Goal: Task Accomplishment & Management: Use online tool/utility

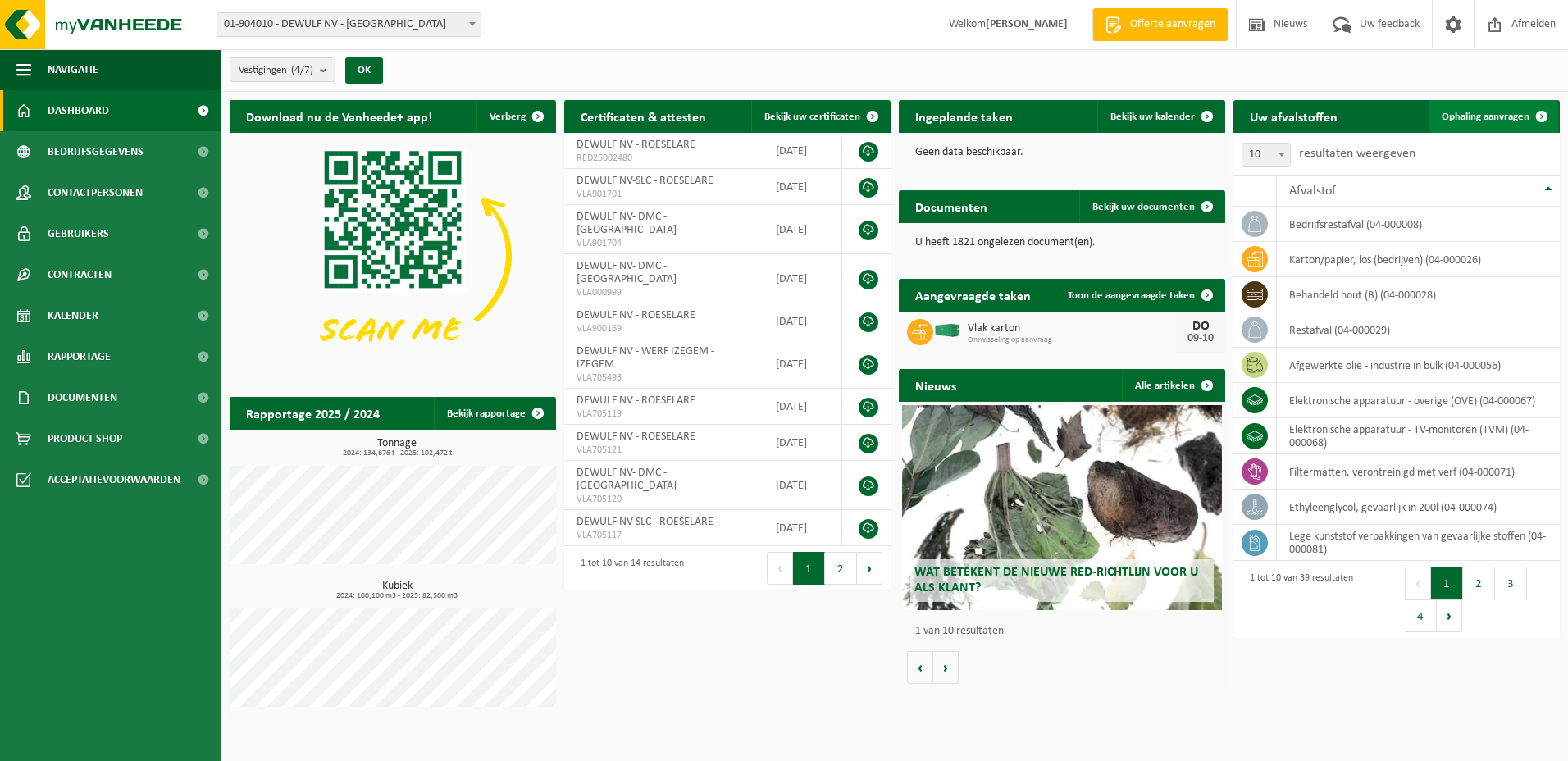
click at [1476, 118] on span "Ophaling aanvragen" at bounding box center [1486, 116] width 88 height 10
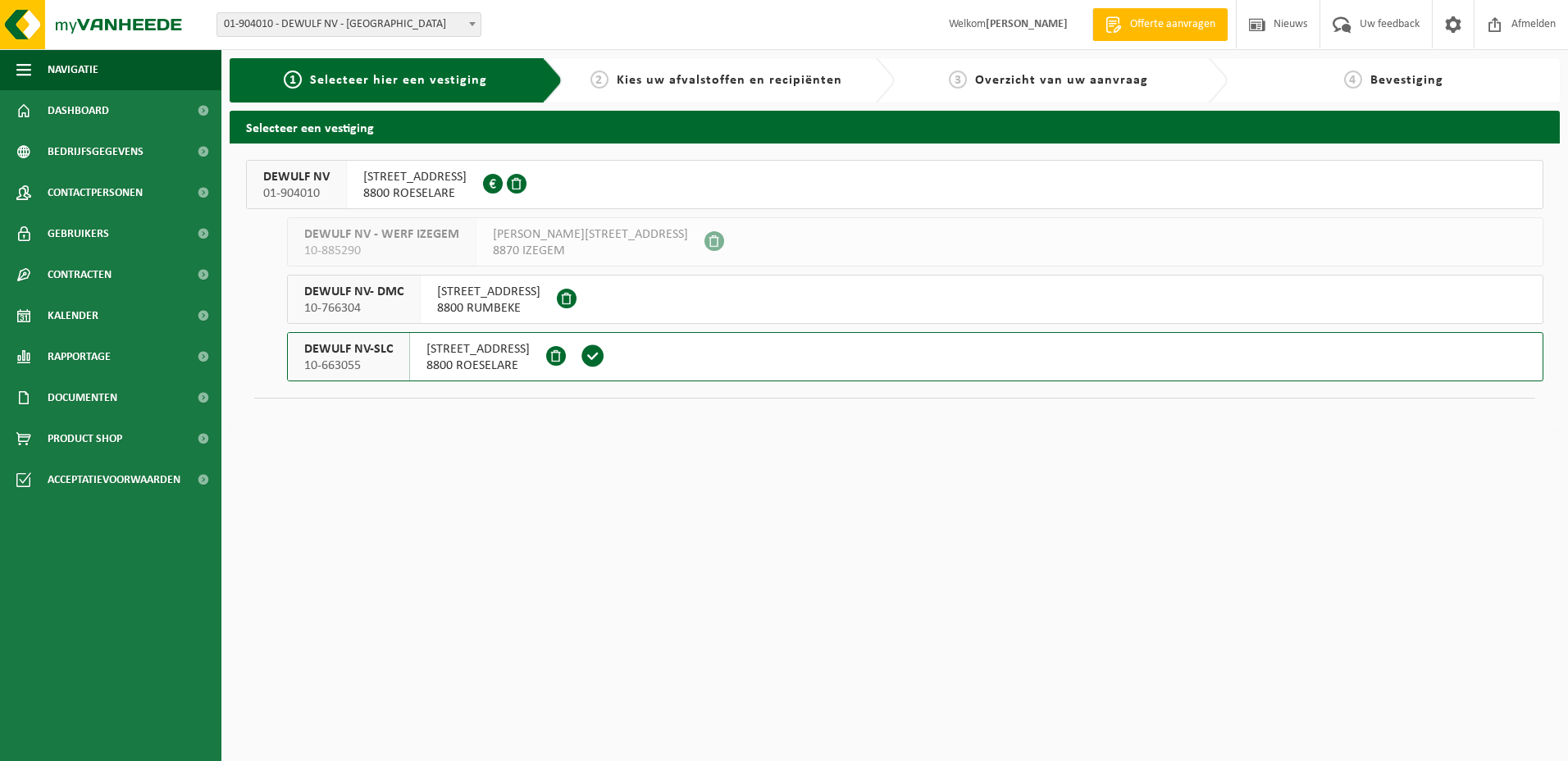
click at [413, 176] on span "[STREET_ADDRESS]" at bounding box center [415, 177] width 104 height 17
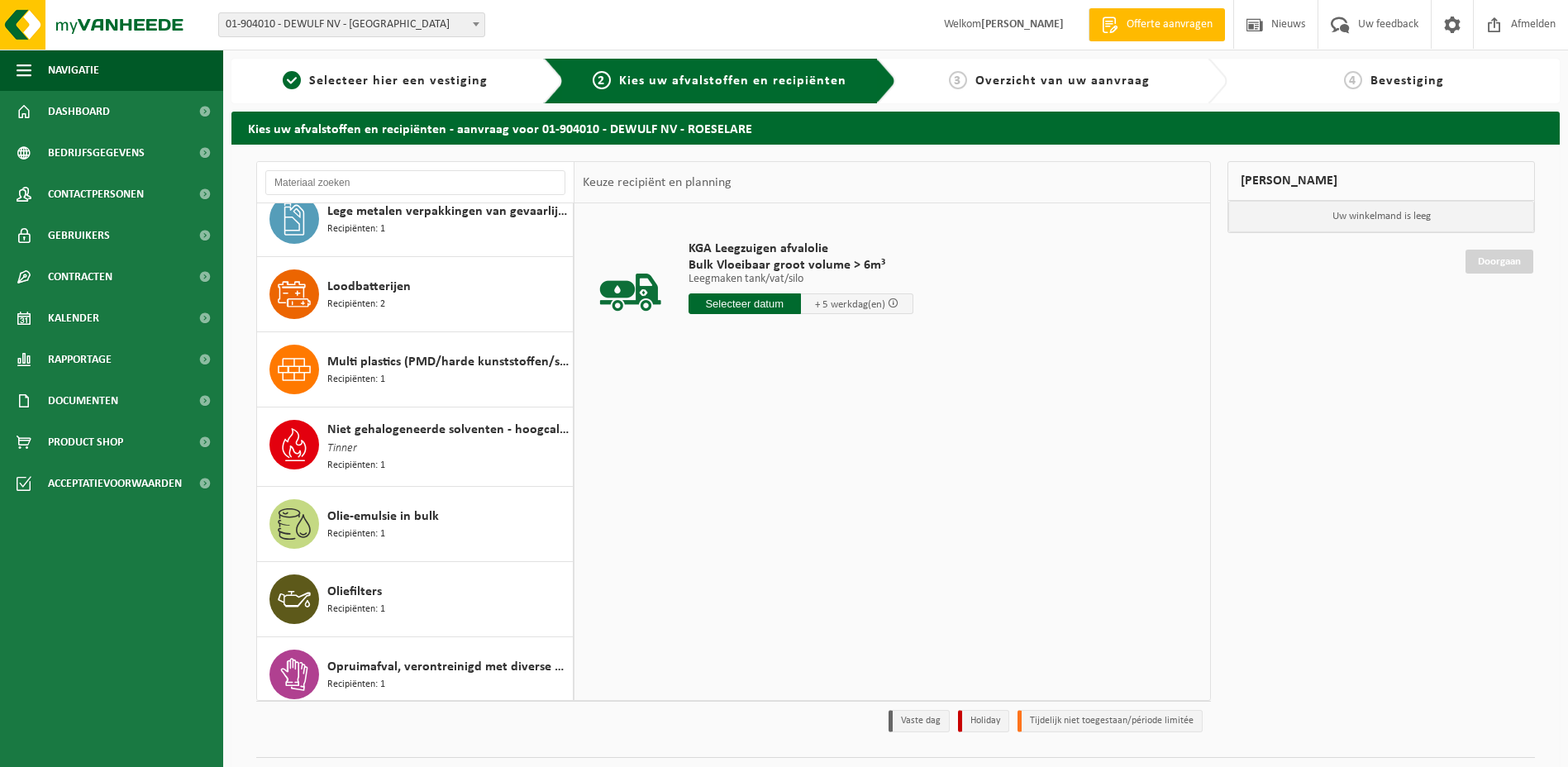
scroll to position [1158, 0]
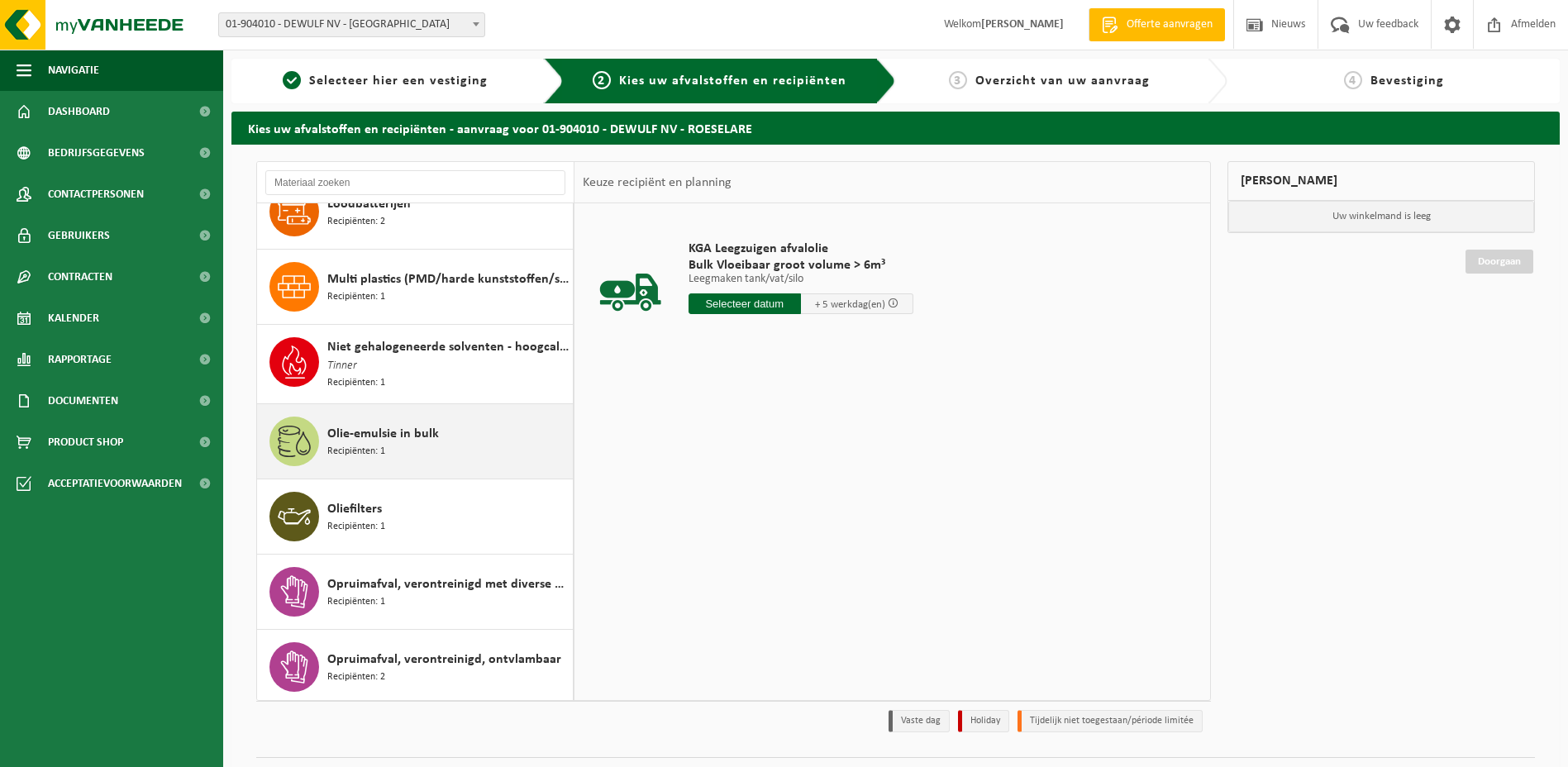
click at [372, 428] on span "Olie-emulsie in bulk" at bounding box center [383, 434] width 112 height 20
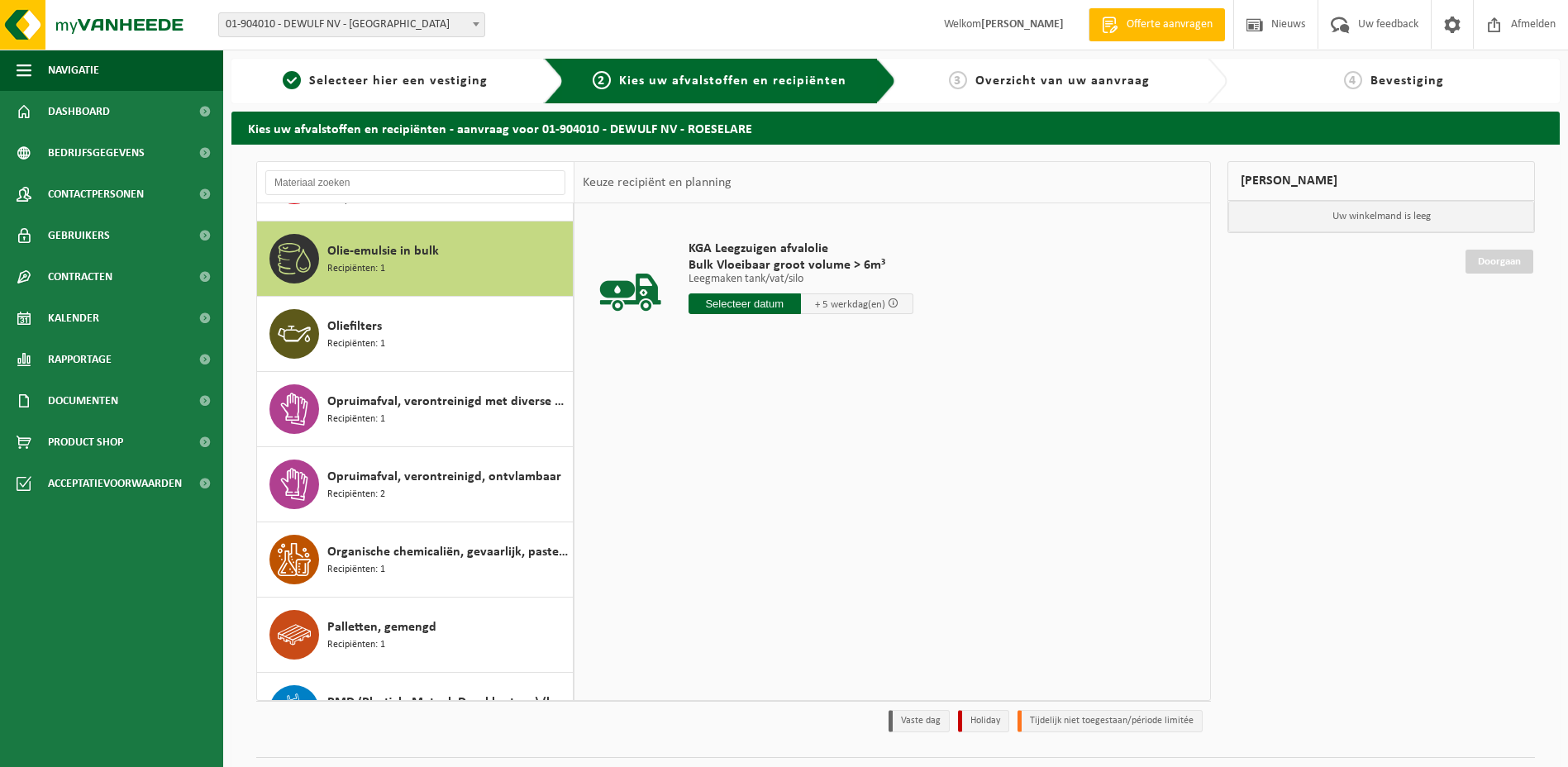
scroll to position [1356, 0]
